Goal: Task Accomplishment & Management: Manage account settings

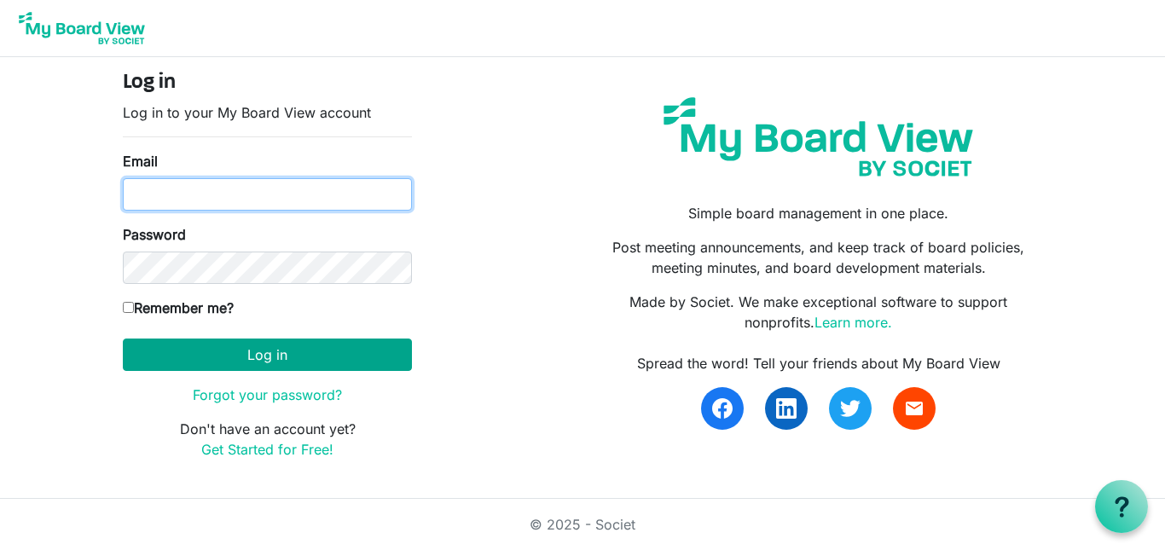
type input "hccemj@gmail.com"
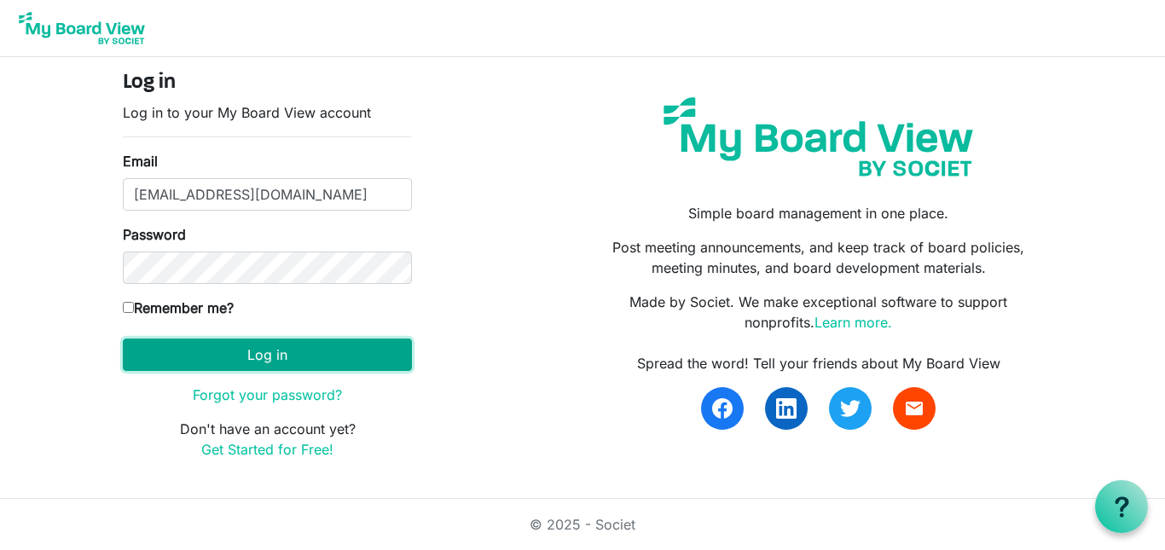
click at [294, 358] on button "Log in" at bounding box center [267, 355] width 289 height 32
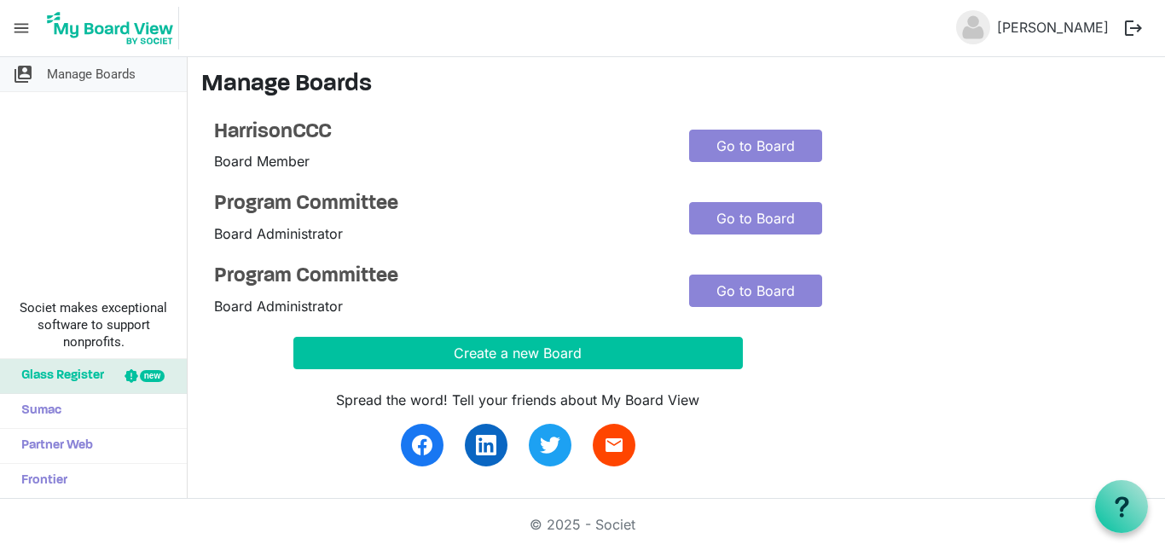
click at [25, 73] on span "switch_account" at bounding box center [23, 74] width 20 height 34
click at [23, 24] on span "menu" at bounding box center [21, 28] width 32 height 32
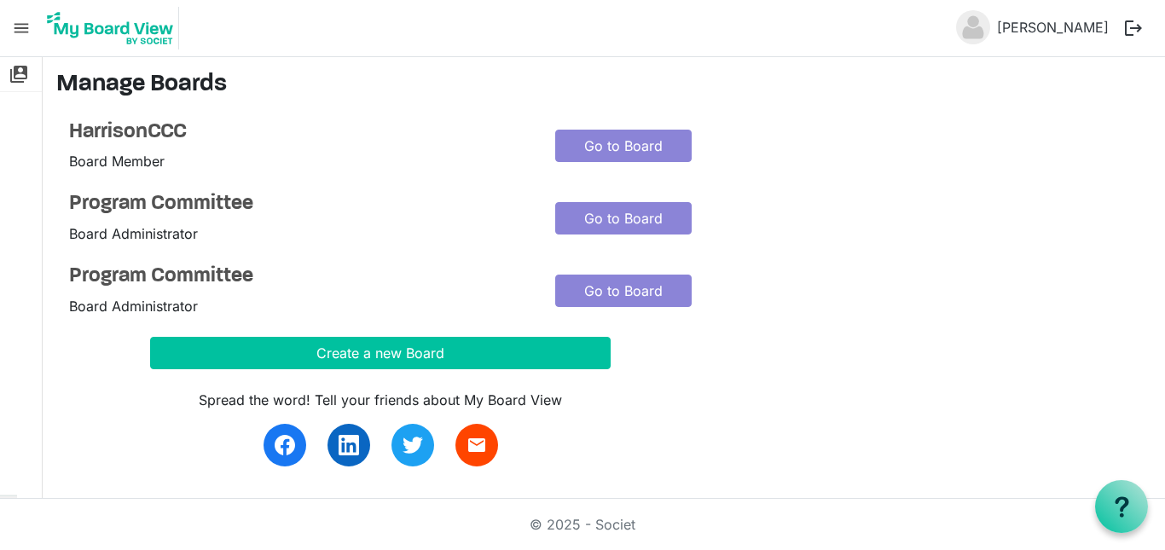
click at [23, 24] on span "menu" at bounding box center [21, 28] width 32 height 32
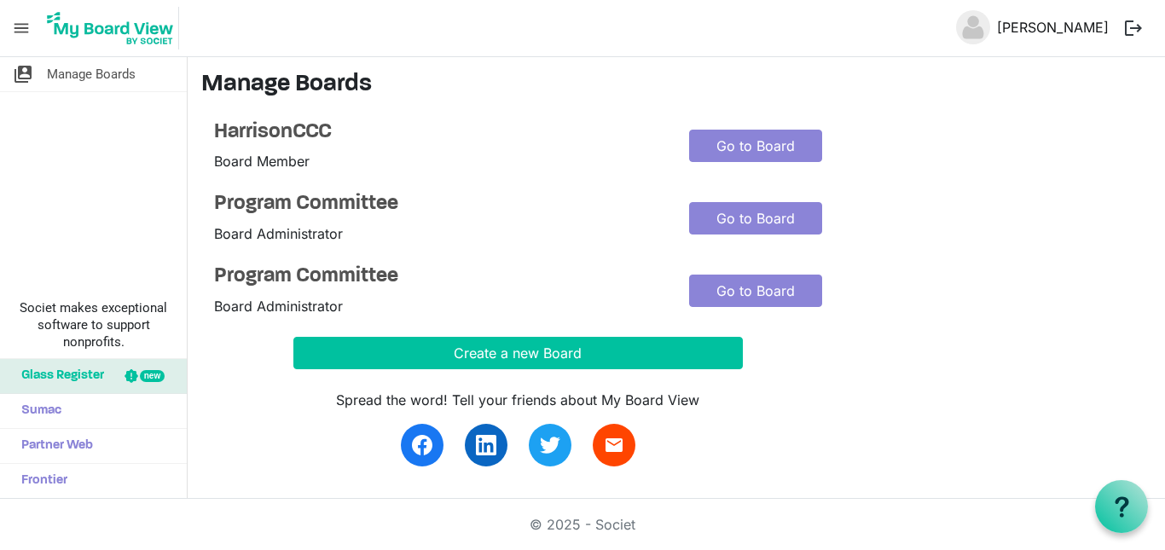
click at [1034, 20] on link "[PERSON_NAME]" at bounding box center [1052, 27] width 125 height 34
click at [1042, 25] on link "[PERSON_NAME]" at bounding box center [1052, 27] width 125 height 34
click at [1139, 34] on button "logout" at bounding box center [1134, 28] width 36 height 36
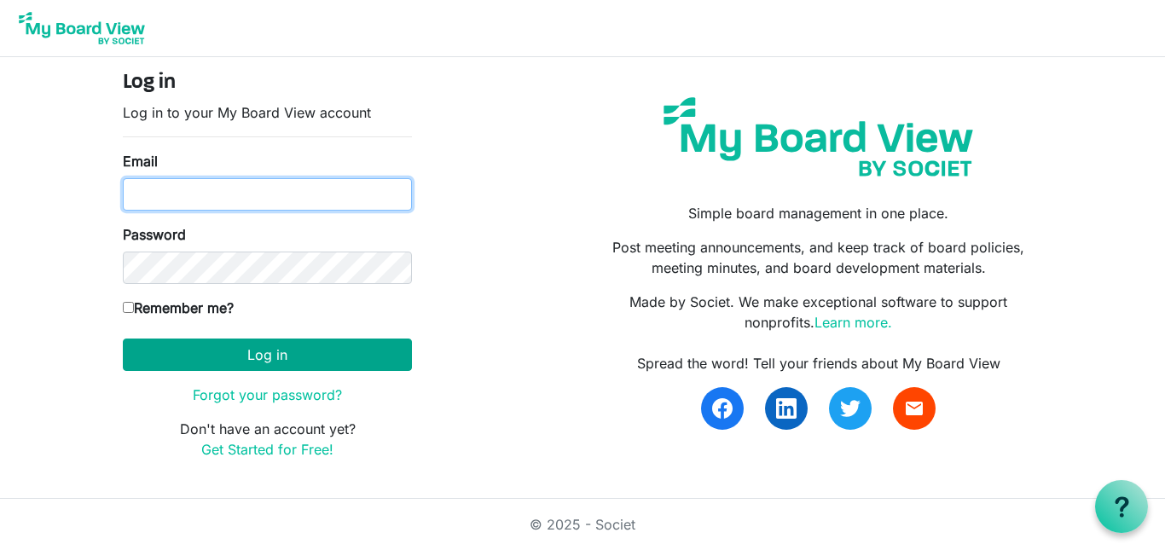
type input "[EMAIL_ADDRESS][DOMAIN_NAME]"
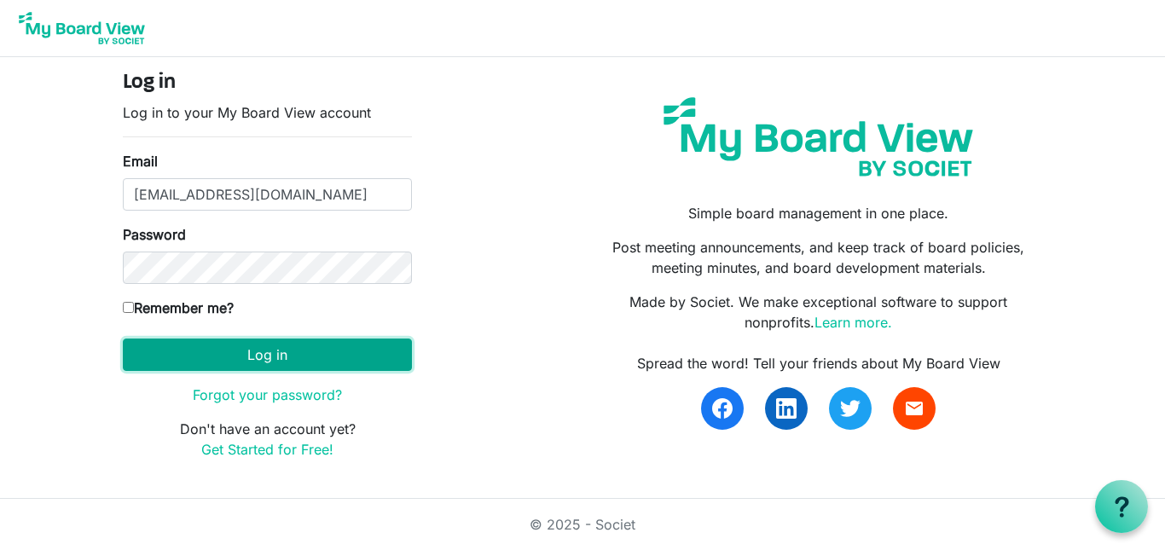
click at [355, 349] on button "Log in" at bounding box center [267, 355] width 289 height 32
